Goal: Use online tool/utility: Utilize a website feature to perform a specific function

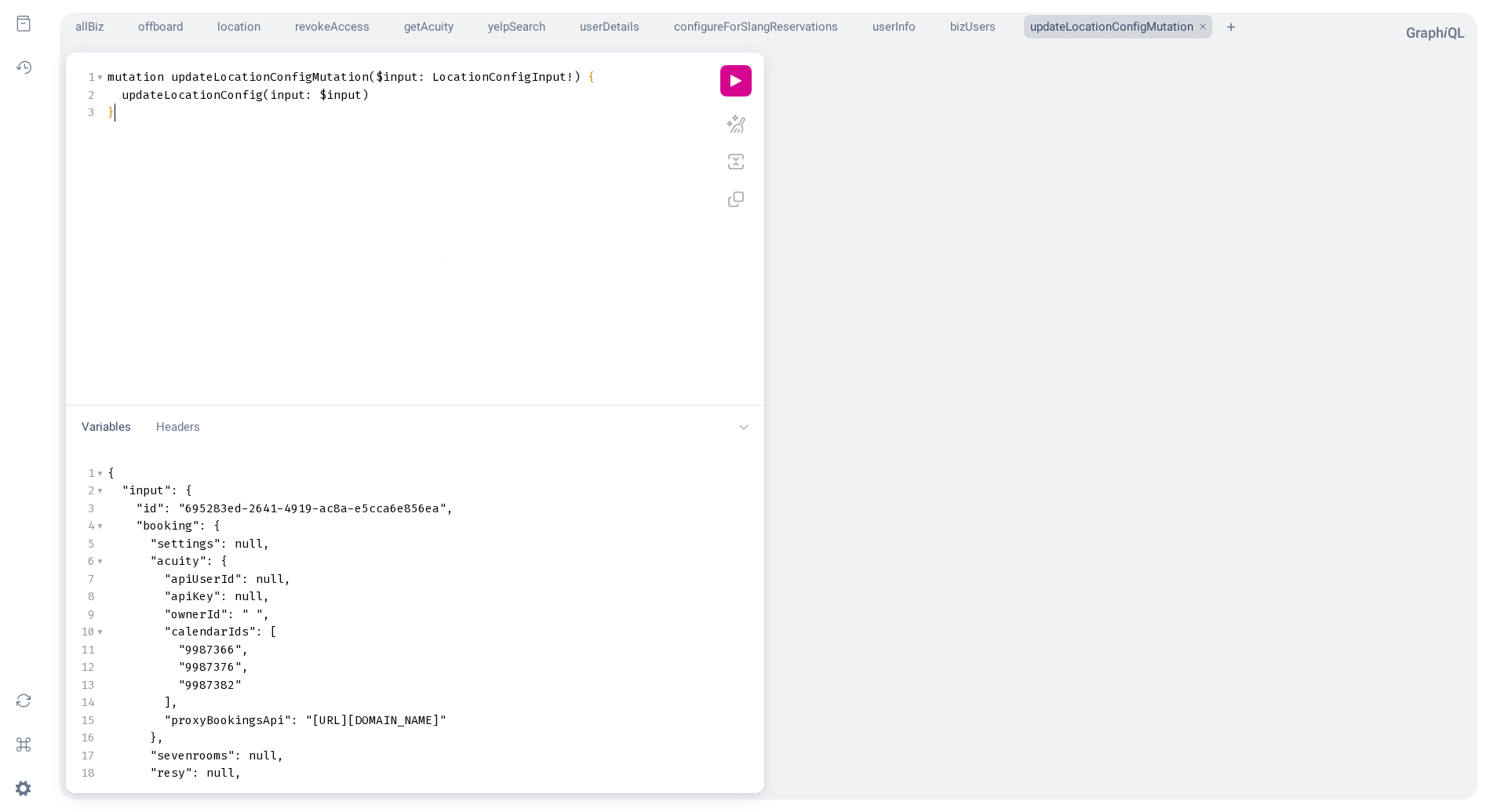
type textarea "​"
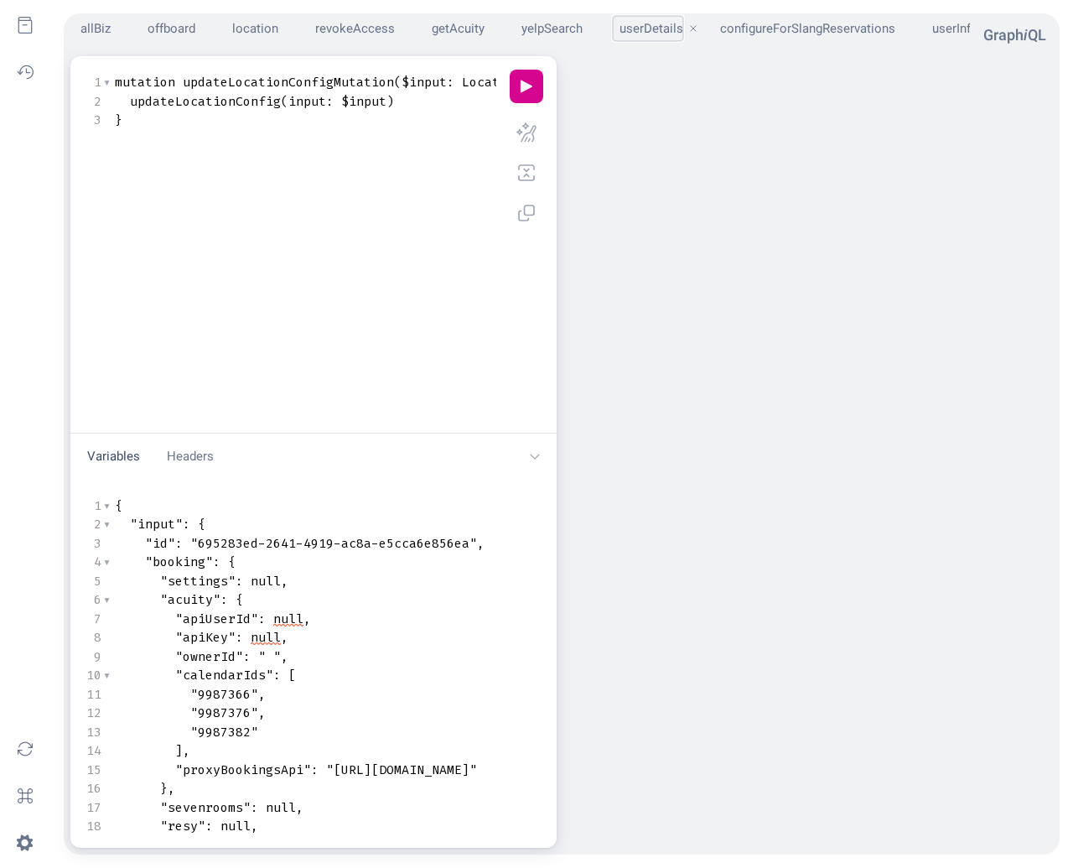
click at [662, 18] on button "userDetails" at bounding box center [648, 29] width 70 height 26
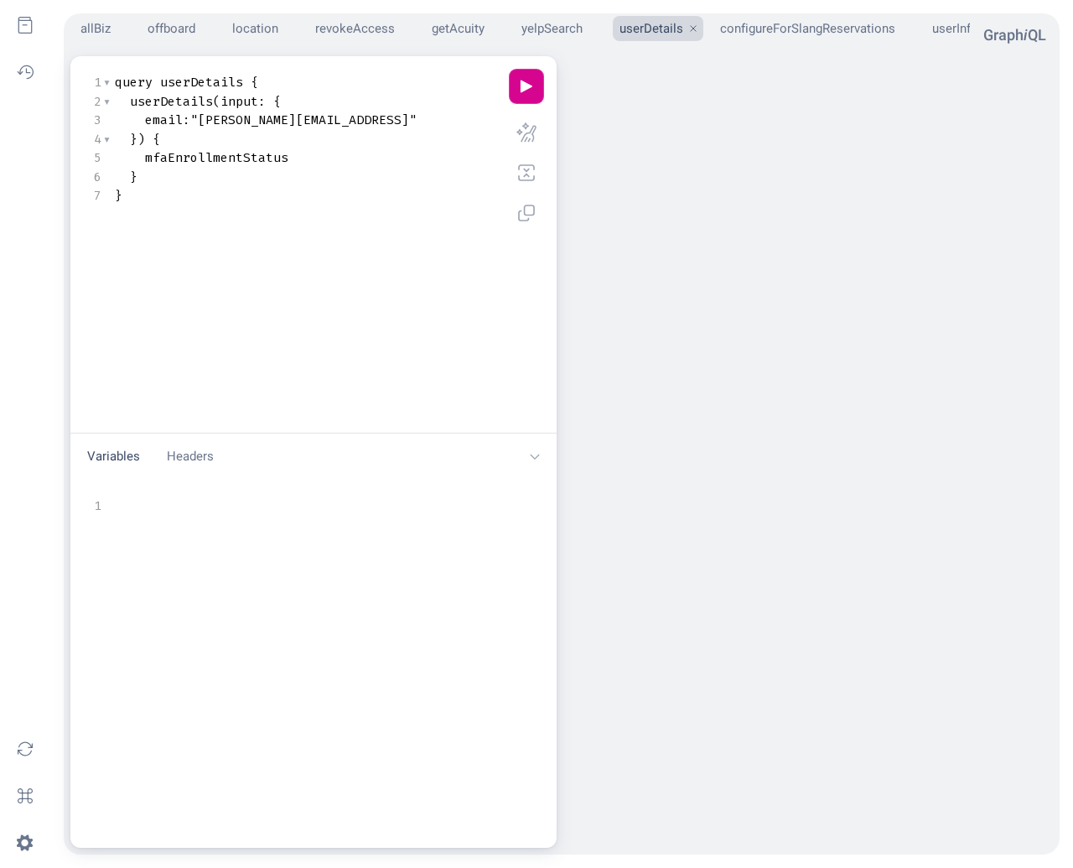
click at [520, 89] on button "play icon" at bounding box center [527, 87] width 34 height 34
click at [510, 91] on button "play icon" at bounding box center [527, 87] width 34 height 34
click at [273, 158] on span "mfaEnrollmentStatus" at bounding box center [216, 157] width 143 height 17
type textarea "mfaEnrollmentStatus"
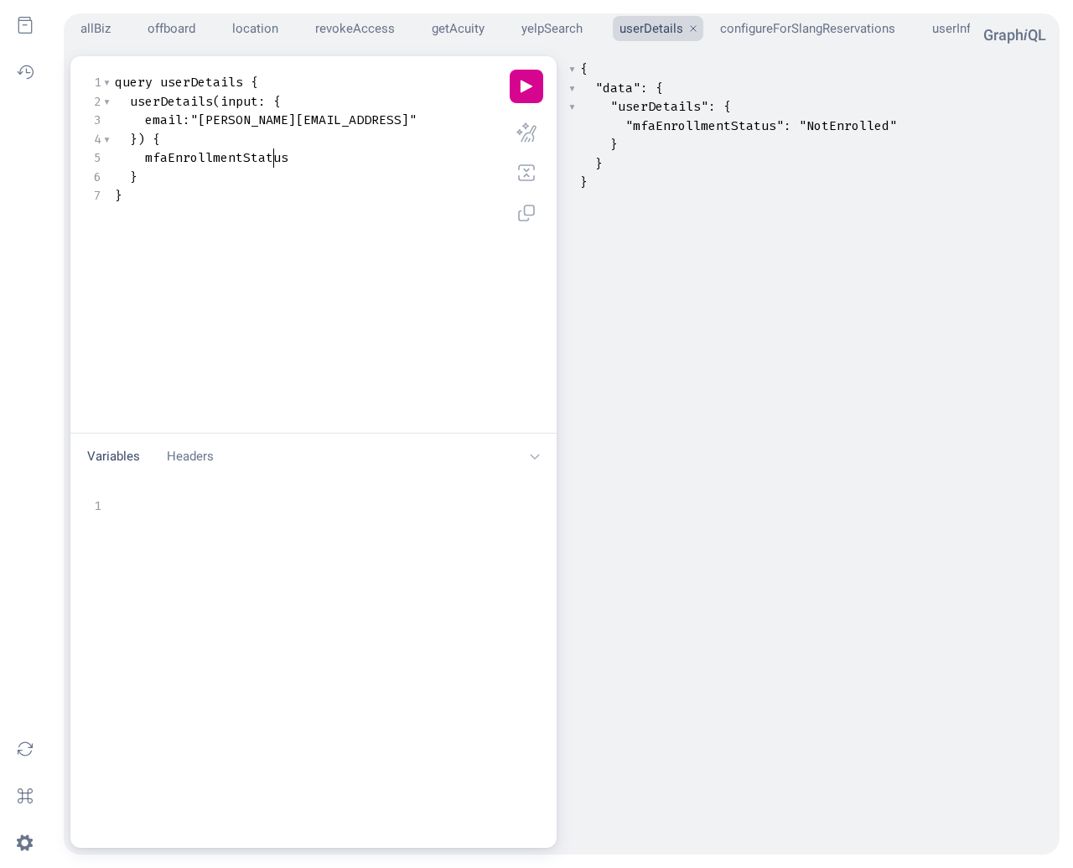
click at [273, 158] on span "mfaEnrollmentStatus" at bounding box center [216, 157] width 143 height 17
click at [185, 104] on span "userDetails" at bounding box center [171, 101] width 83 height 17
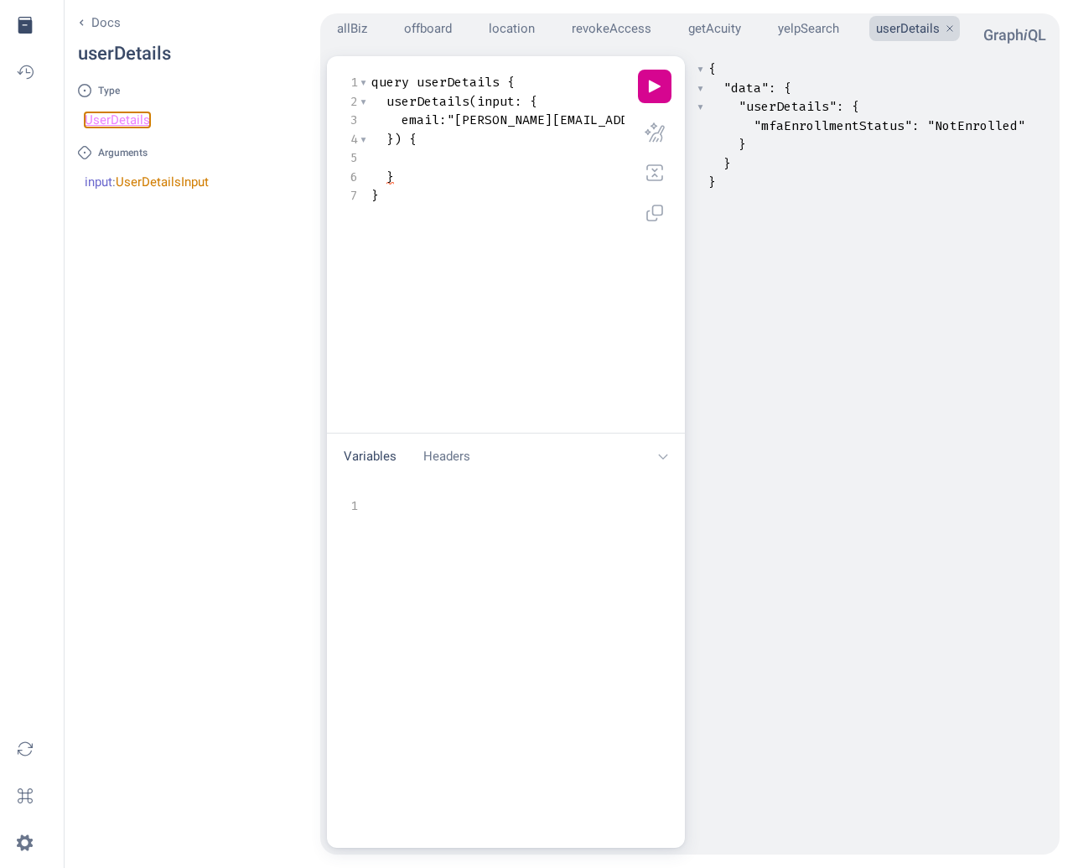
click at [126, 117] on link "UserDetails" at bounding box center [117, 119] width 65 height 15
click at [489, 23] on button "location" at bounding box center [508, 29] width 53 height 26
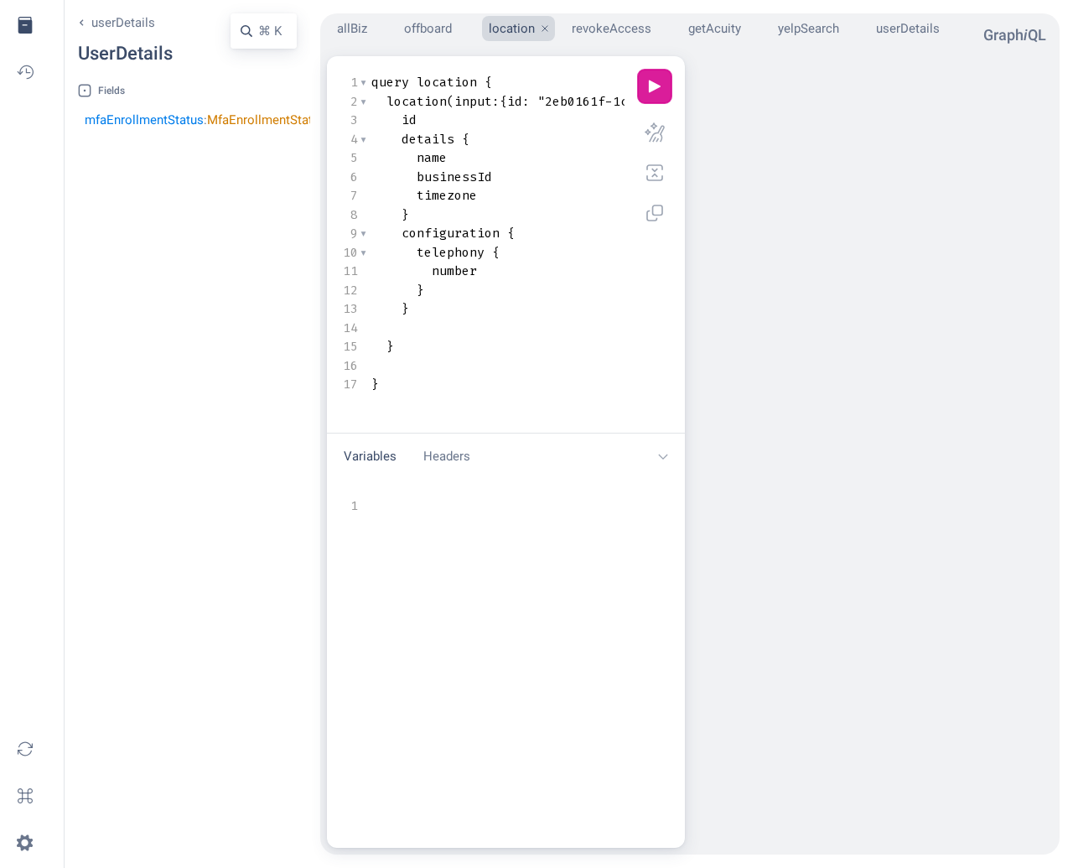
click at [651, 77] on button "play icon" at bounding box center [655, 87] width 34 height 34
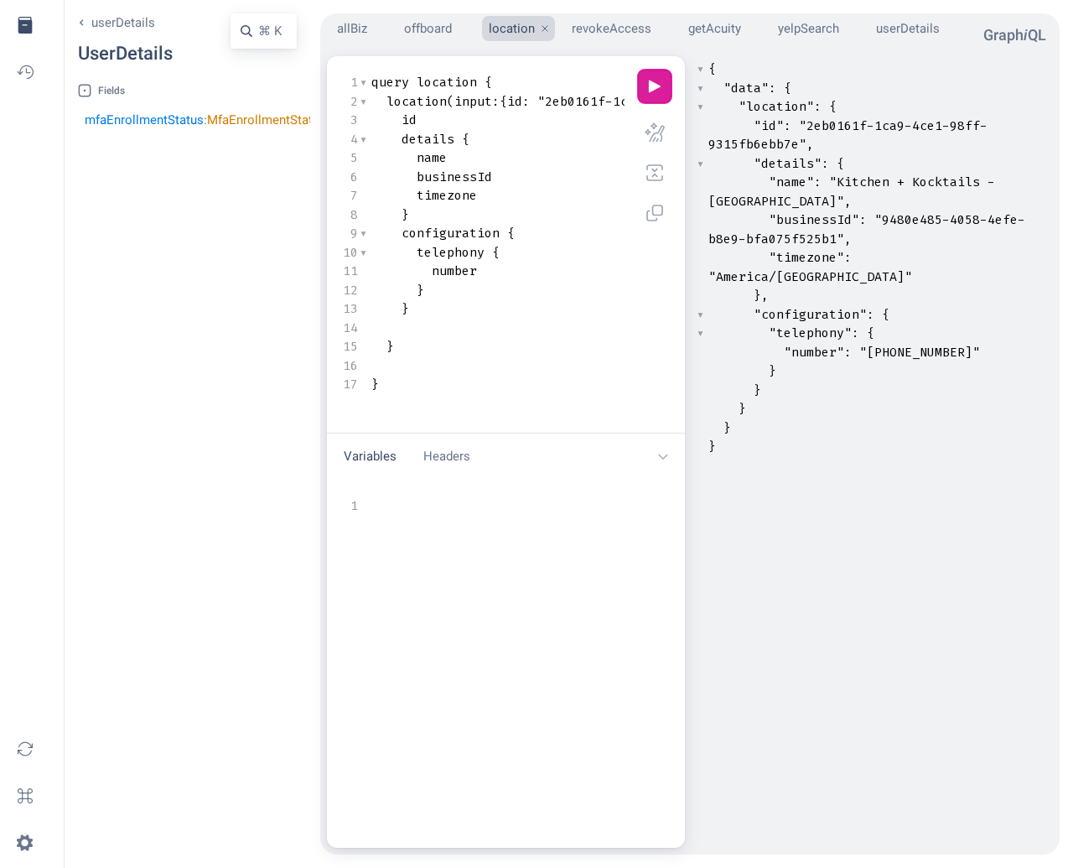
click at [653, 83] on button "play icon" at bounding box center [655, 87] width 34 height 34
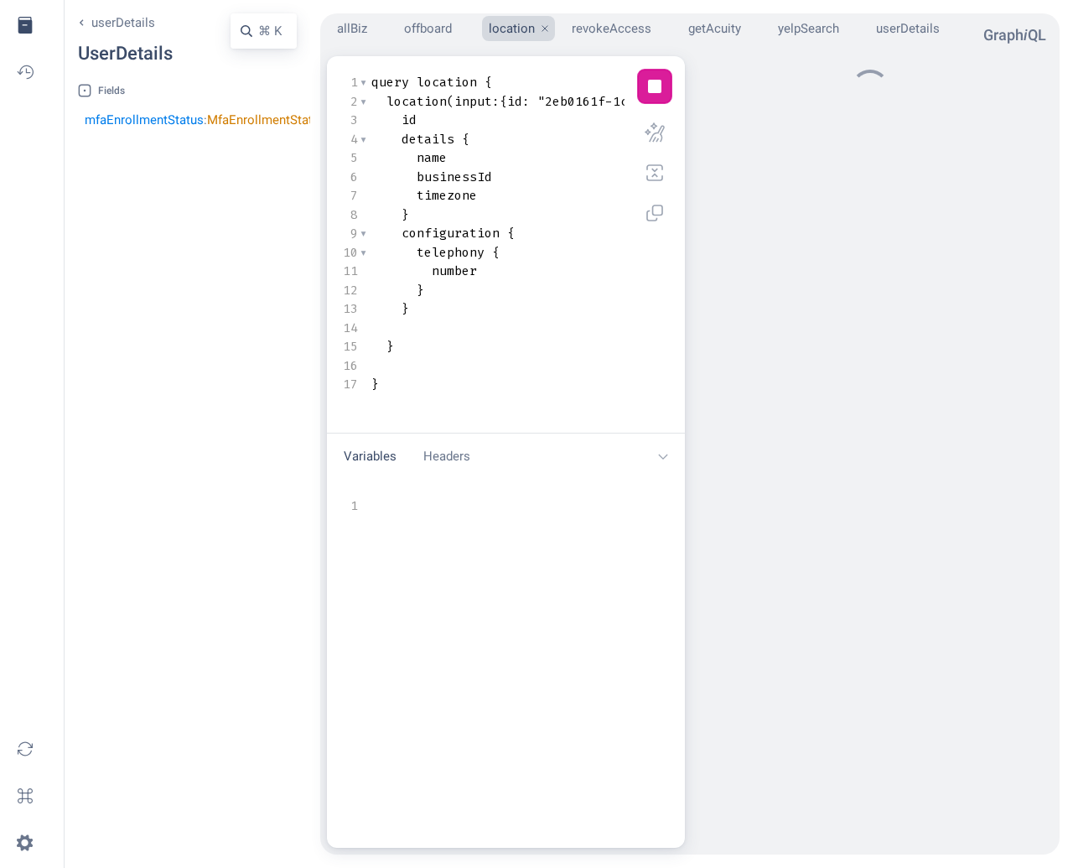
click at [653, 83] on button "stop icon" at bounding box center [655, 87] width 34 height 34
click at [653, 86] on button "play icon" at bounding box center [655, 87] width 34 height 34
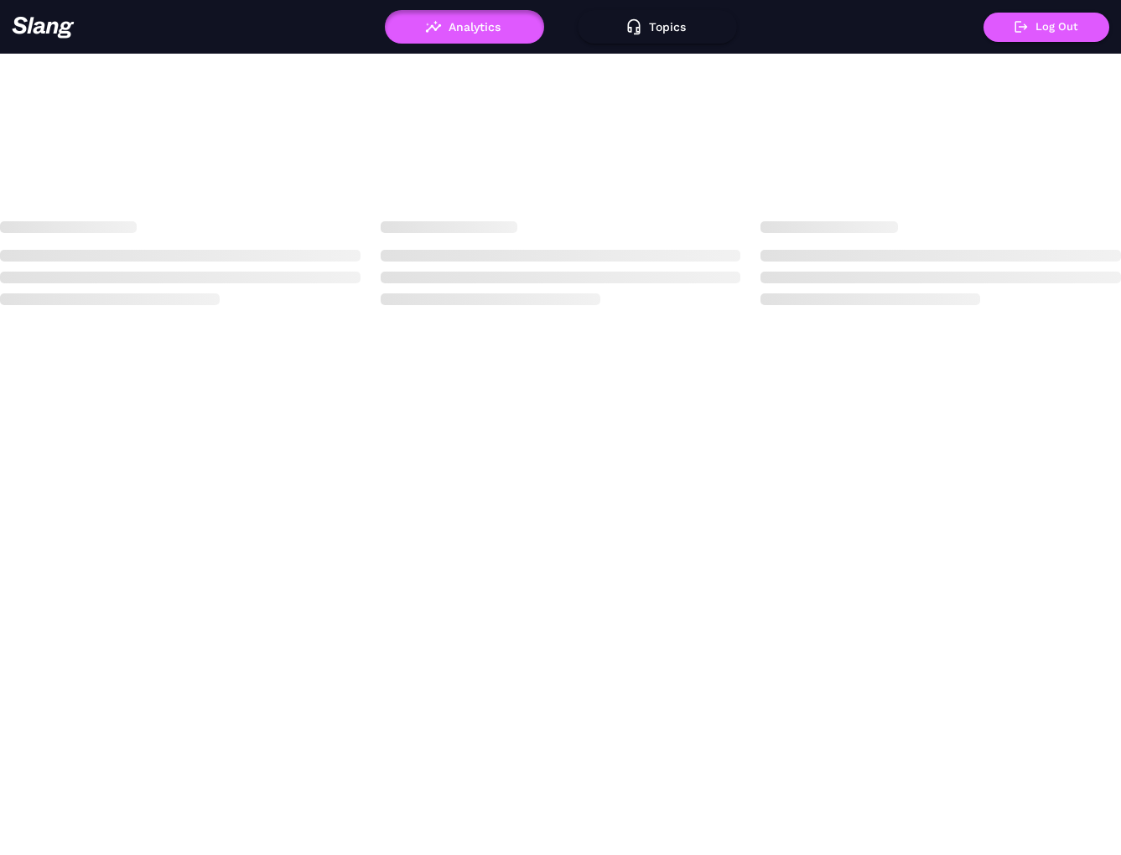
click at [610, 323] on body "Analytics Topics ! Log Out Loading" at bounding box center [560, 427] width 1121 height 855
